Goal: Information Seeking & Learning: Learn about a topic

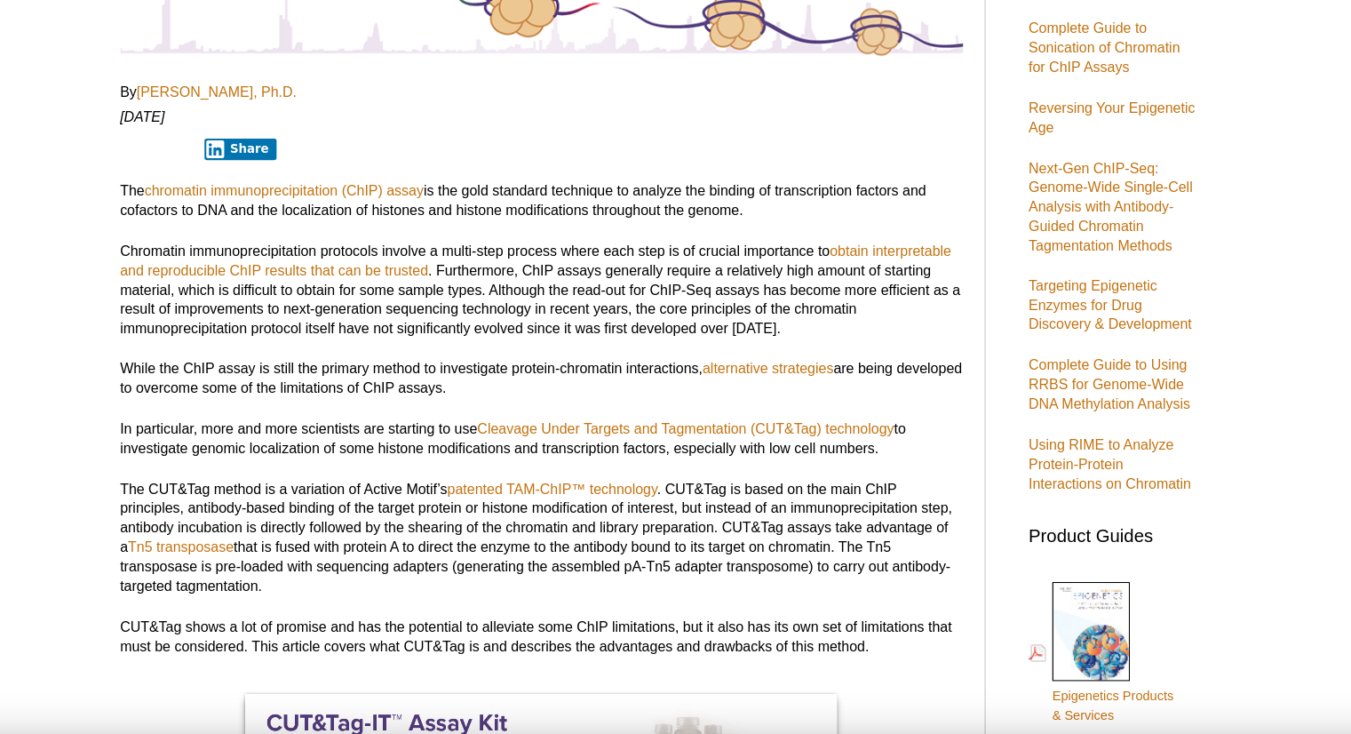
scroll to position [324, 0]
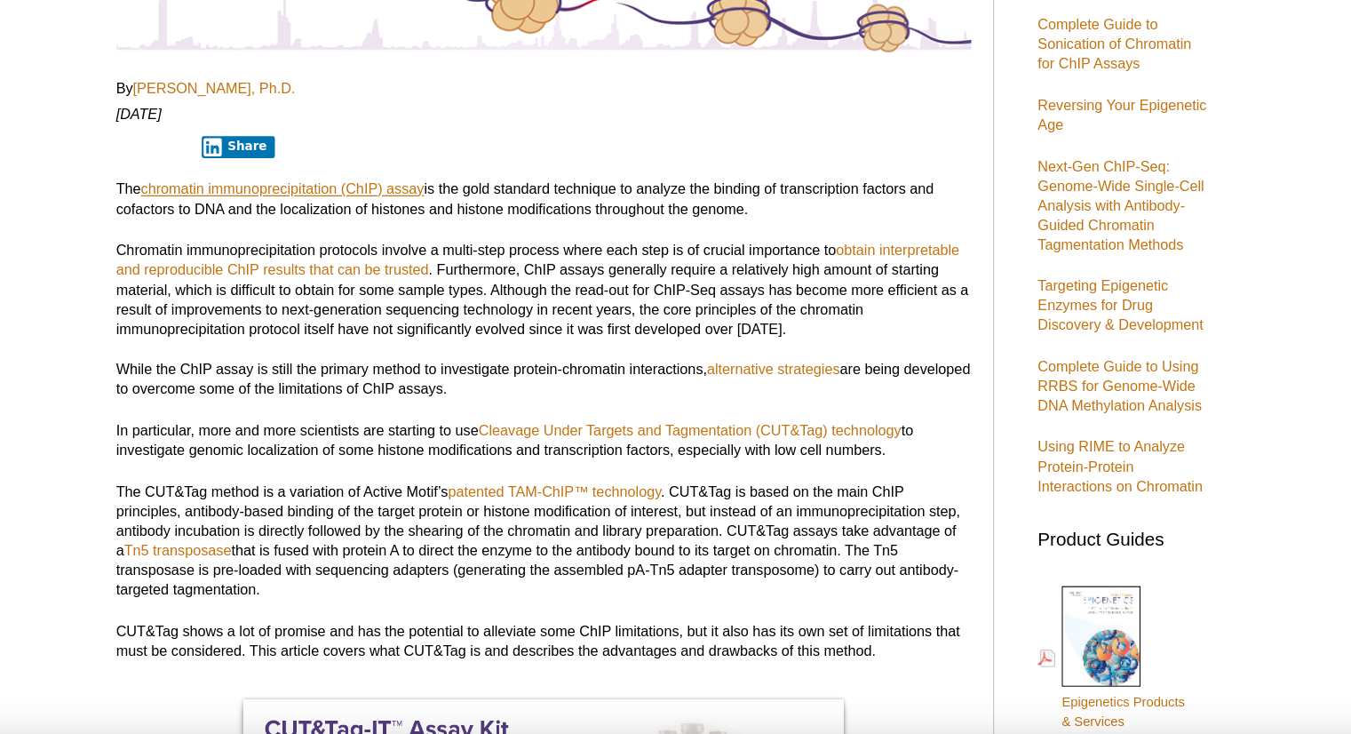
drag, startPoint x: 457, startPoint y: 180, endPoint x: 466, endPoint y: 195, distance: 18.0
click at [466, 195] on link "chromatin immunoprecipitation (ChIP) assay" at bounding box center [365, 197] width 230 height 13
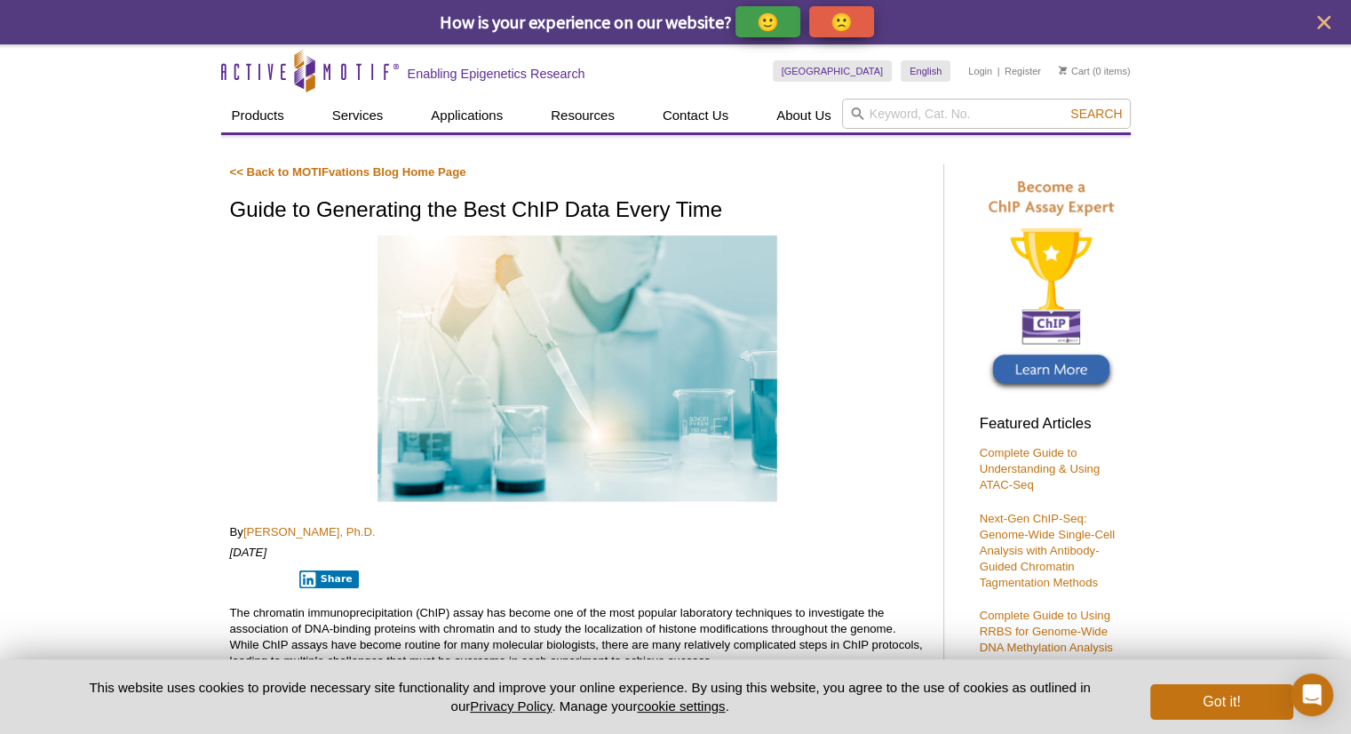
click at [473, 615] on p "The chromatin immunoprecipitation (ChIP) assay has become one of the most popul…" at bounding box center [578, 637] width 696 height 64
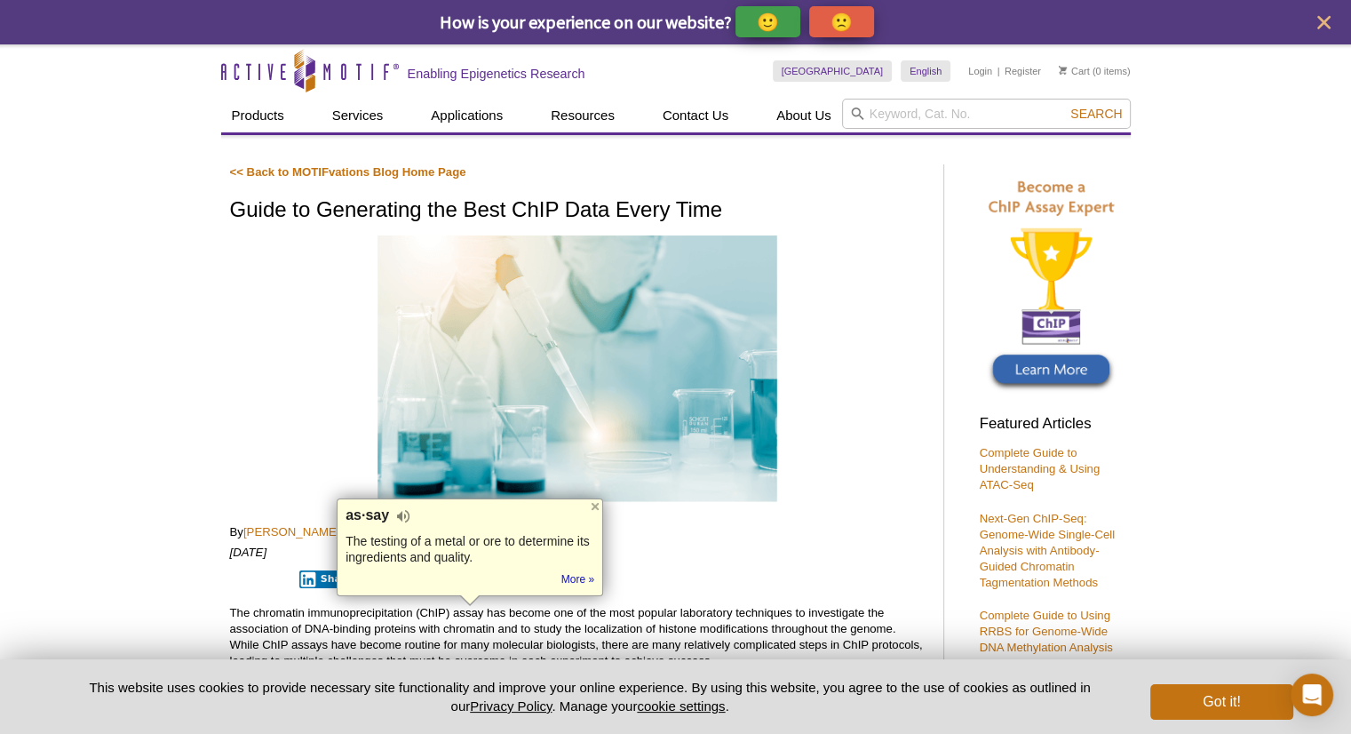
click at [495, 539] on div "The testing of a metal or ore to determine its ingredients and quality." at bounding box center [470, 549] width 249 height 32
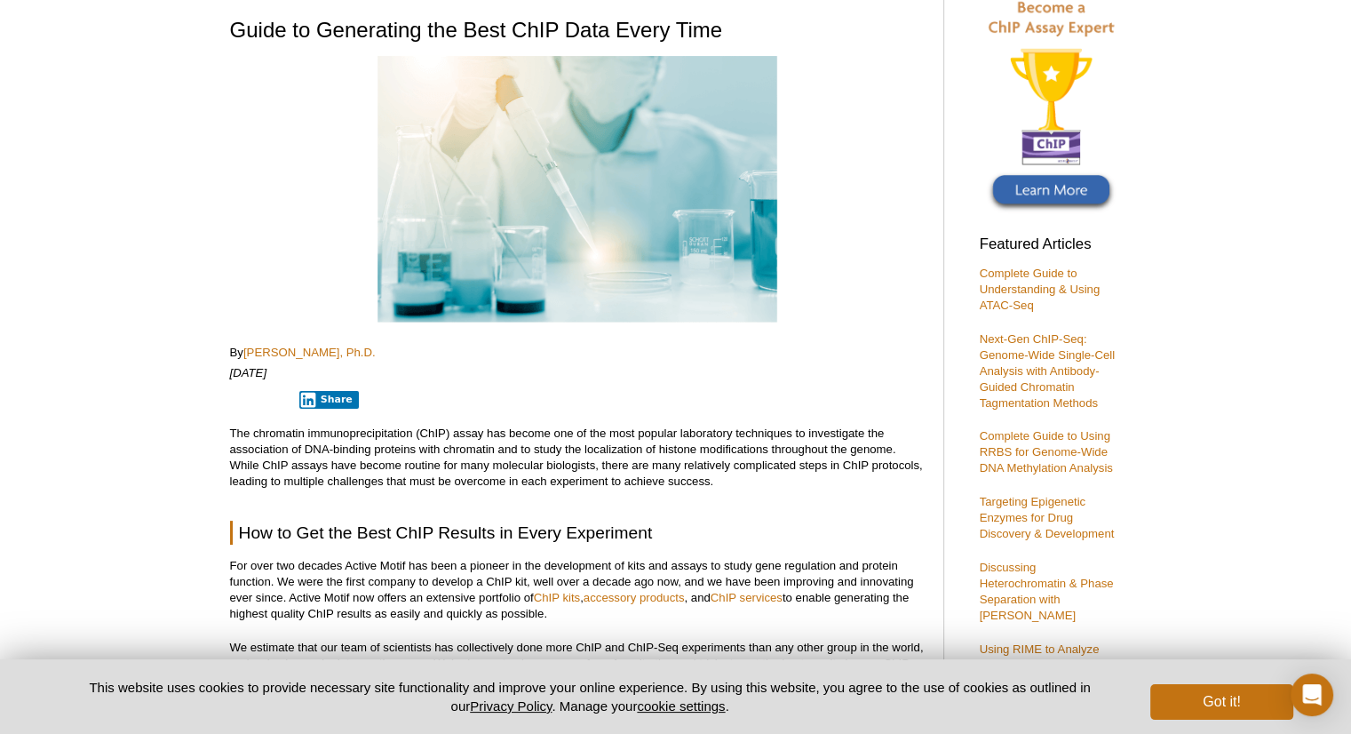
scroll to position [185, 0]
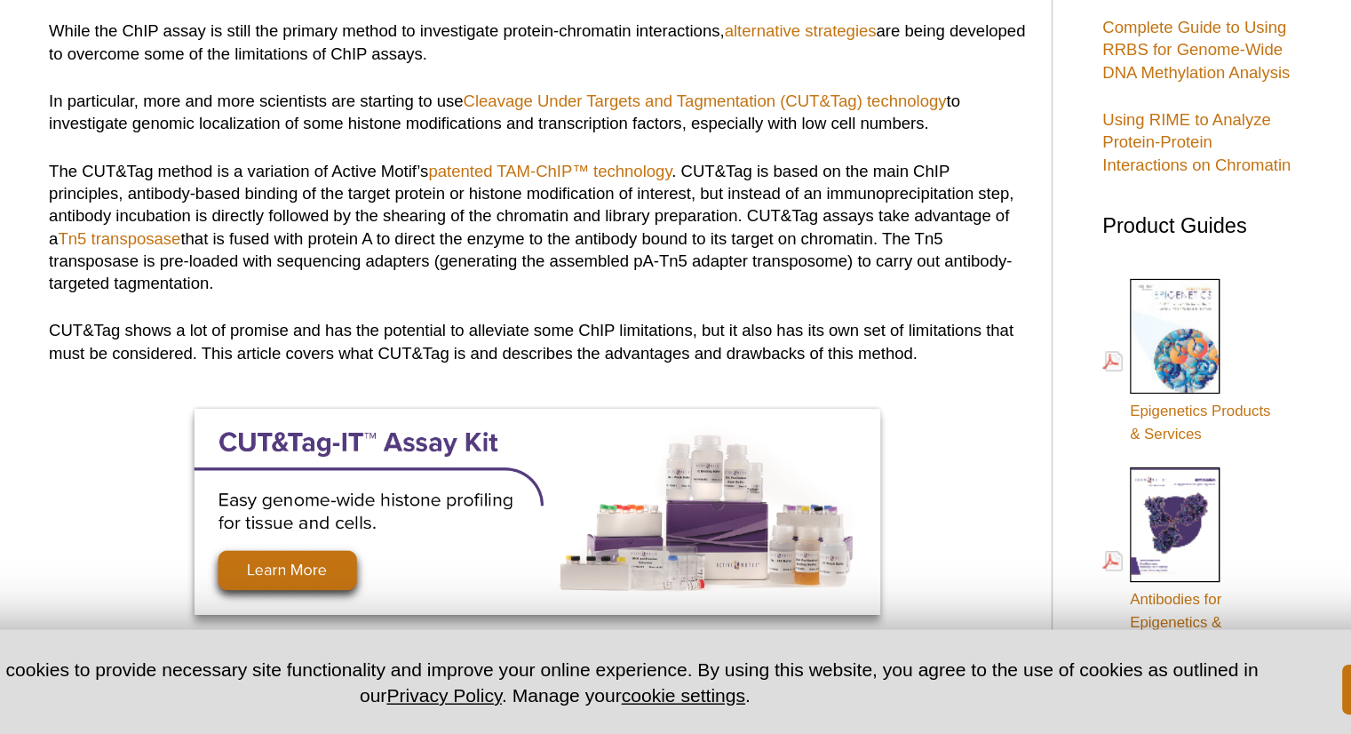
scroll to position [448, 0]
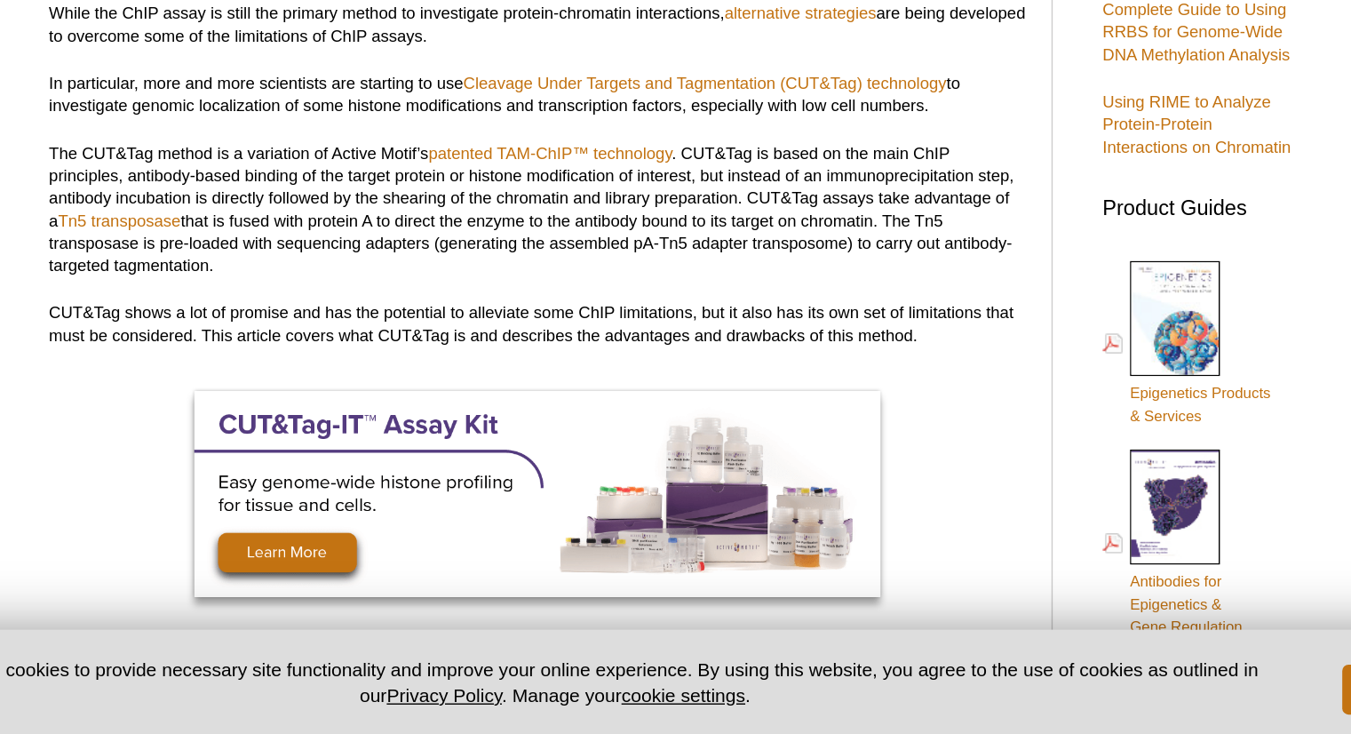
click at [833, 333] on p "The CUT&Tag method is a variation of Active Motif’s patented TAM-ChIP™ technolo…" at bounding box center [578, 361] width 696 height 96
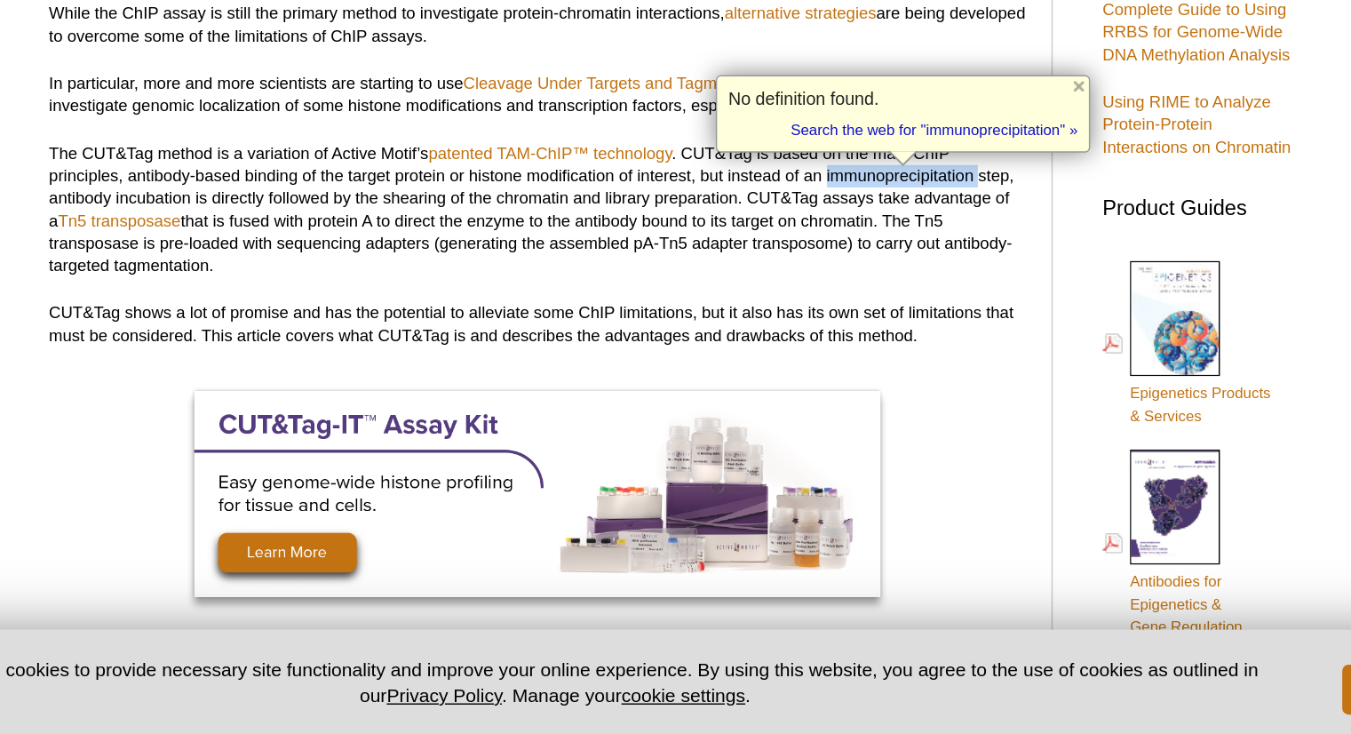
click at [807, 333] on p "The CUT&Tag method is a variation of Active Motif’s patented TAM-ChIP™ technolo…" at bounding box center [578, 361] width 696 height 96
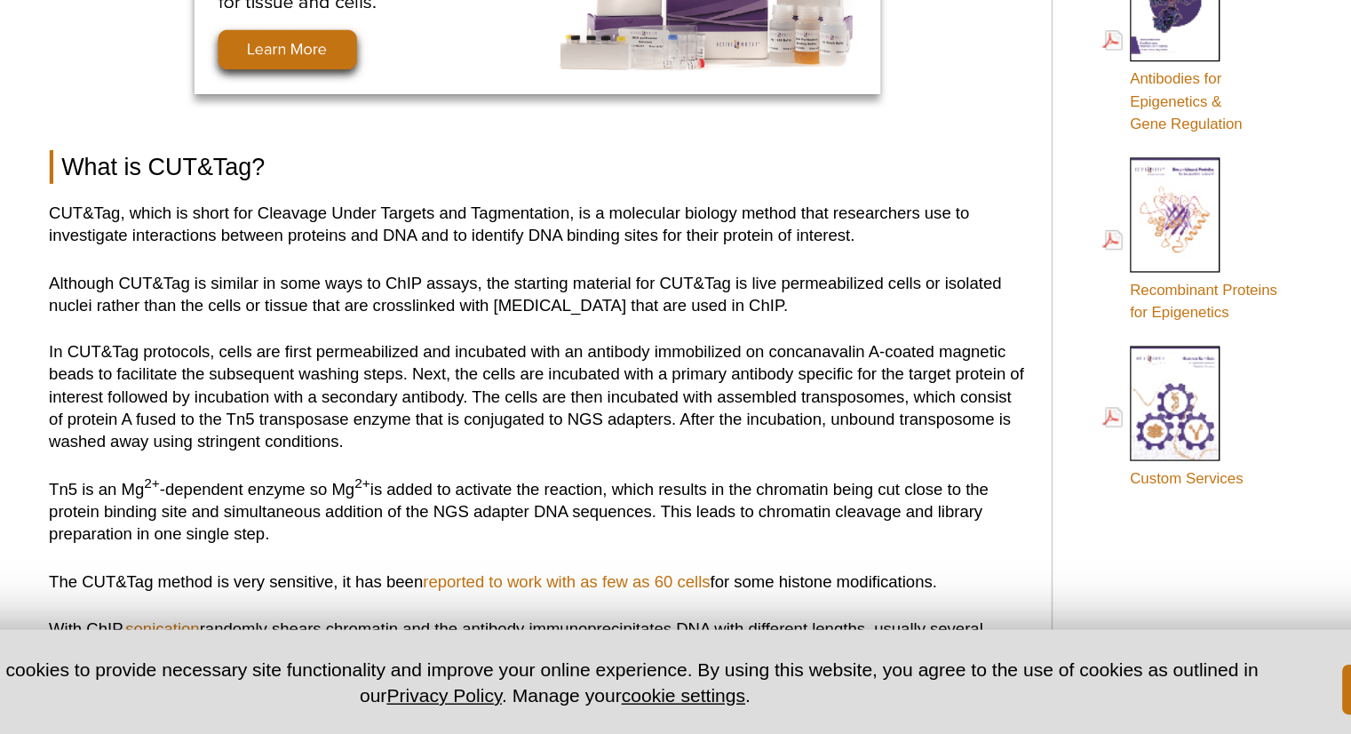
scroll to position [809, 0]
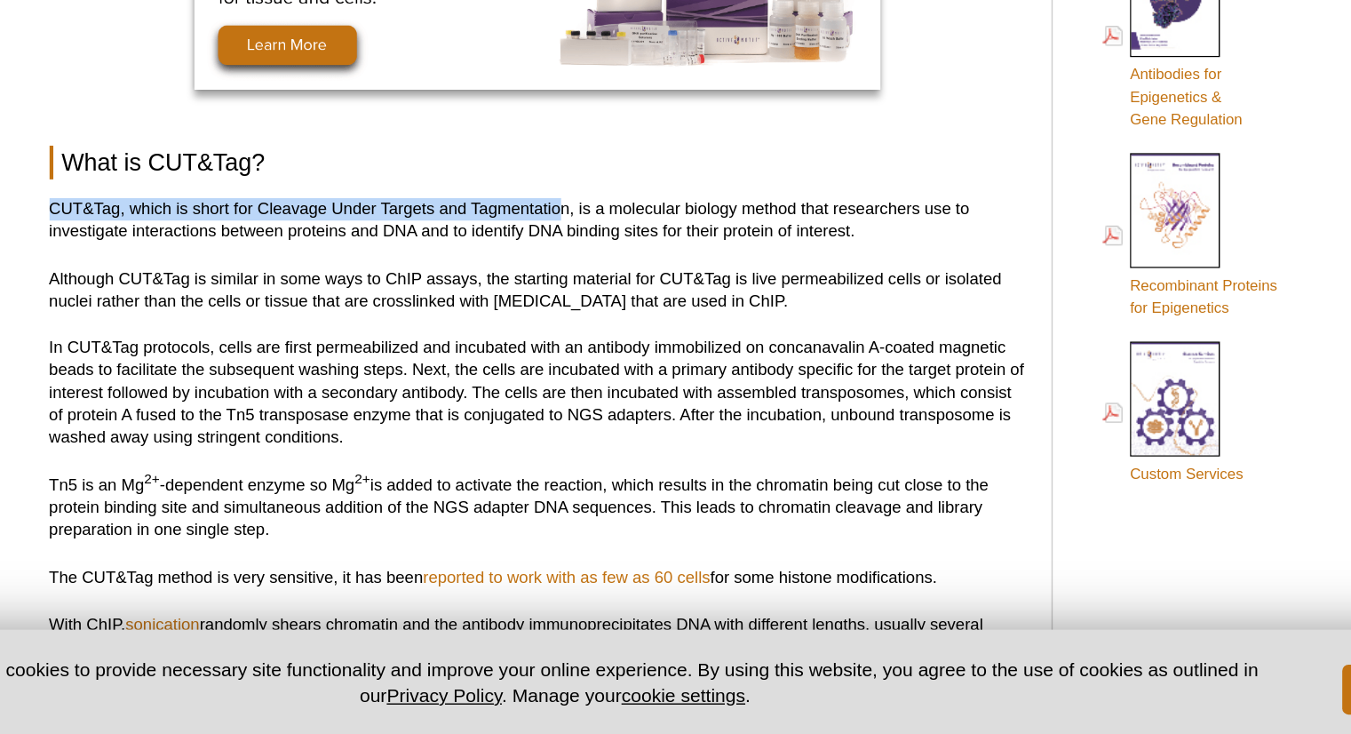
drag, startPoint x: 228, startPoint y: 356, endPoint x: 596, endPoint y: 367, distance: 367.9
click at [596, 367] on p "CUT&Tag, which is short for Cleavage Under Targets and Tagmentation, is a molec…" at bounding box center [578, 368] width 696 height 32
click at [235, 358] on p "CUT&Tag, which is short for Cleavage Under Targets and Tagmentation, is a molec…" at bounding box center [578, 368] width 696 height 32
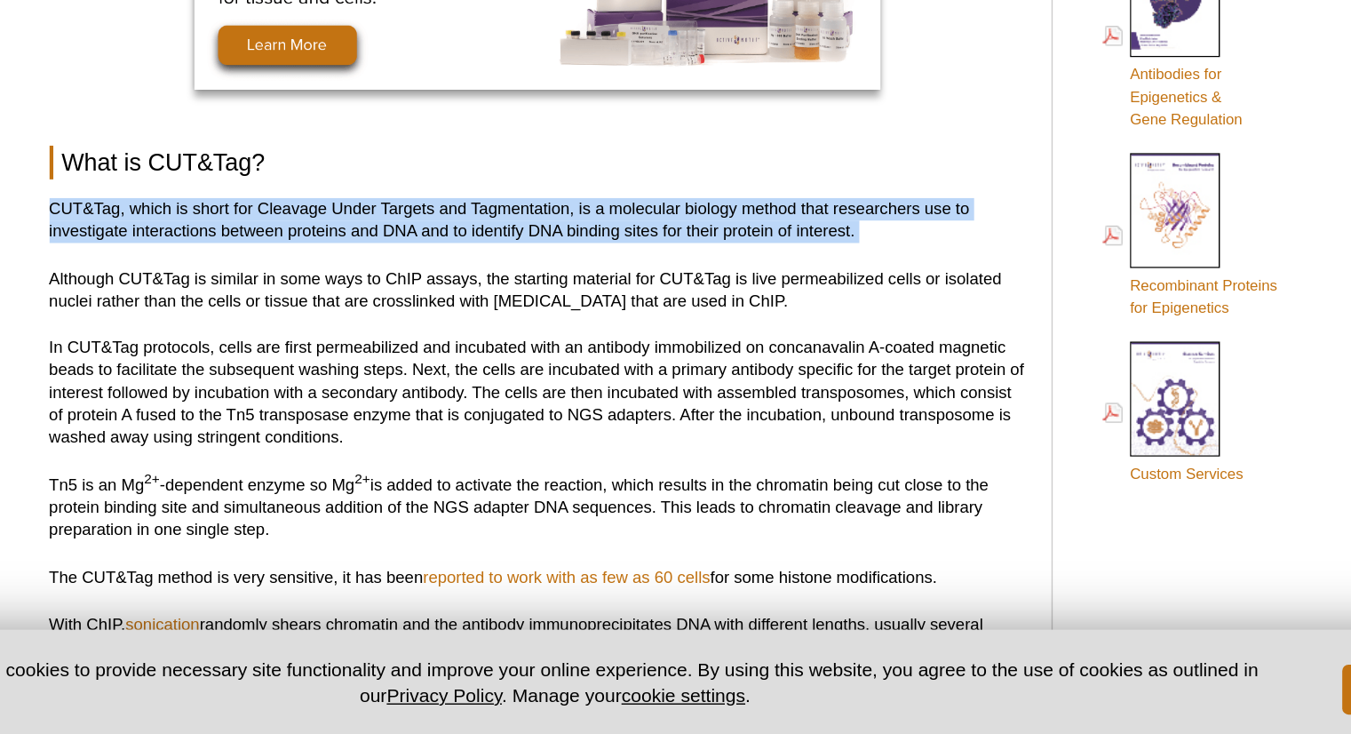
click at [235, 358] on p "CUT&Tag, which is short for Cleavage Under Targets and Tagmentation, is a molec…" at bounding box center [578, 368] width 696 height 32
copy div "CUT&Tag, which is short for Cleavage Under Targets and Tagmentation, is a molec…"
